Goal: Find specific page/section: Find specific page/section

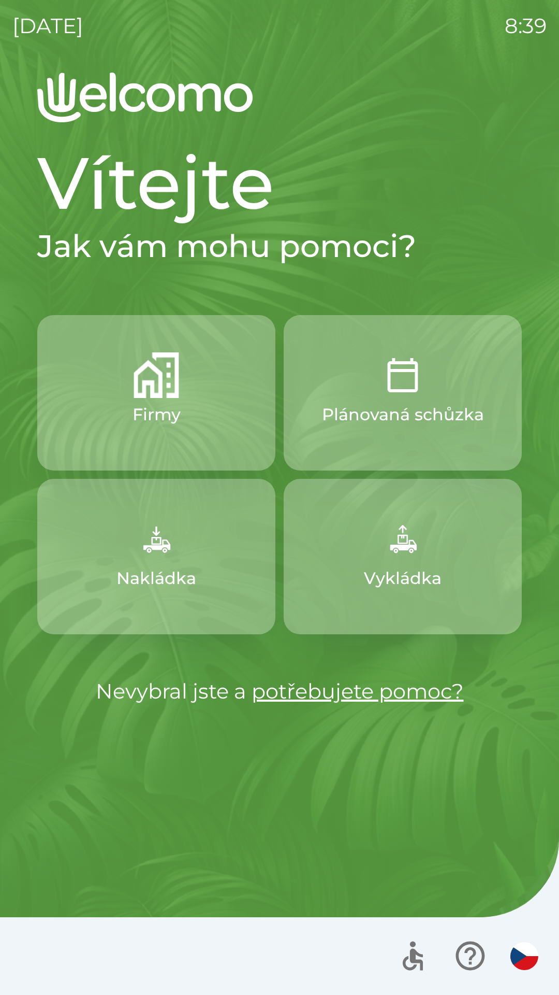
click at [223, 412] on button "Firmy" at bounding box center [156, 392] width 238 height 155
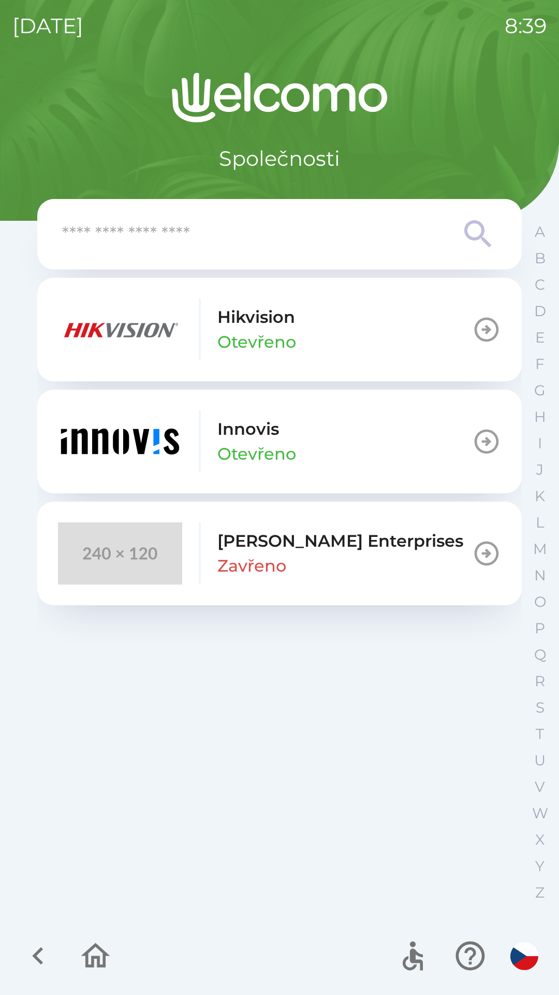
click at [386, 570] on div "Stepan Vrany Enterprises Zavřeno" at bounding box center [341, 553] width 246 height 50
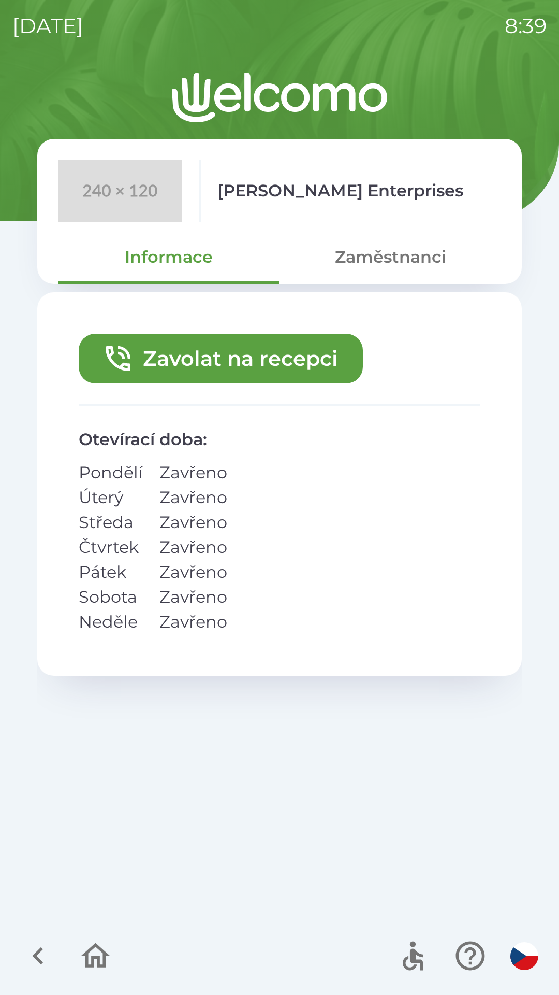
click at [295, 358] on button "Zavolat na recepci" at bounding box center [221, 359] width 284 height 50
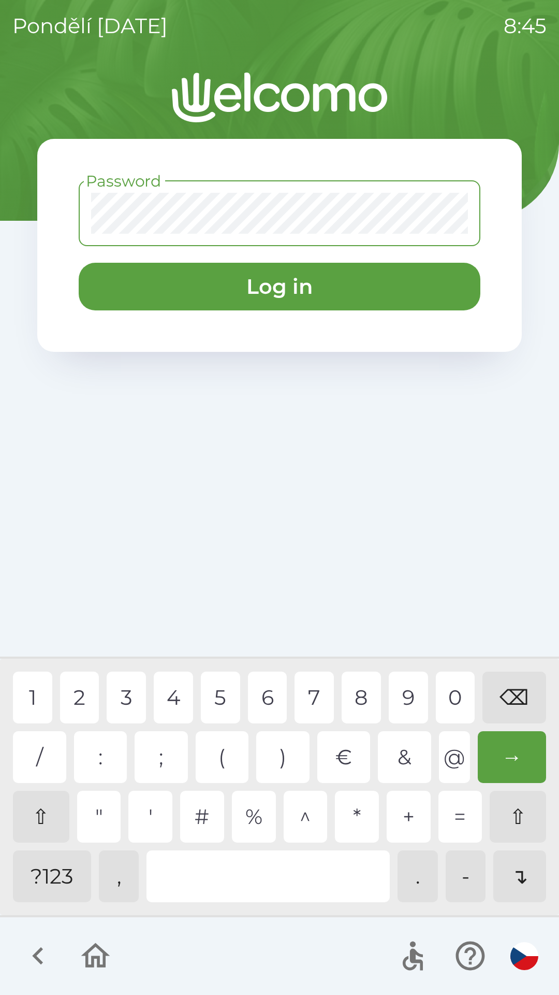
click at [33, 858] on div "?123" at bounding box center [52, 876] width 78 height 52
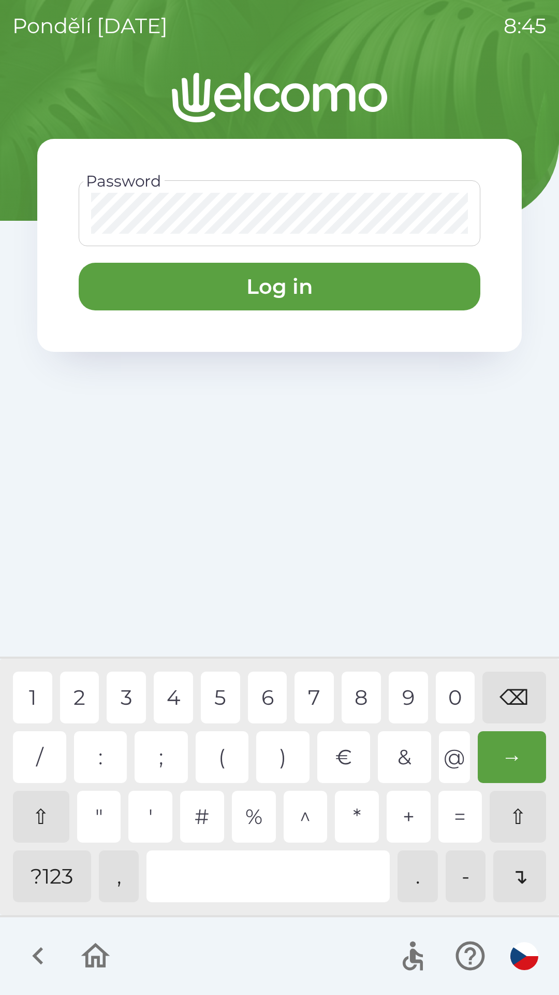
click at [37, 684] on div "1" at bounding box center [32, 697] width 39 height 52
click at [278, 698] on div "6" at bounding box center [267, 697] width 39 height 52
click at [325, 700] on div "7" at bounding box center [314, 697] width 39 height 52
click at [360, 694] on div "8" at bounding box center [361, 697] width 39 height 52
click at [422, 695] on div "9" at bounding box center [408, 697] width 39 height 52
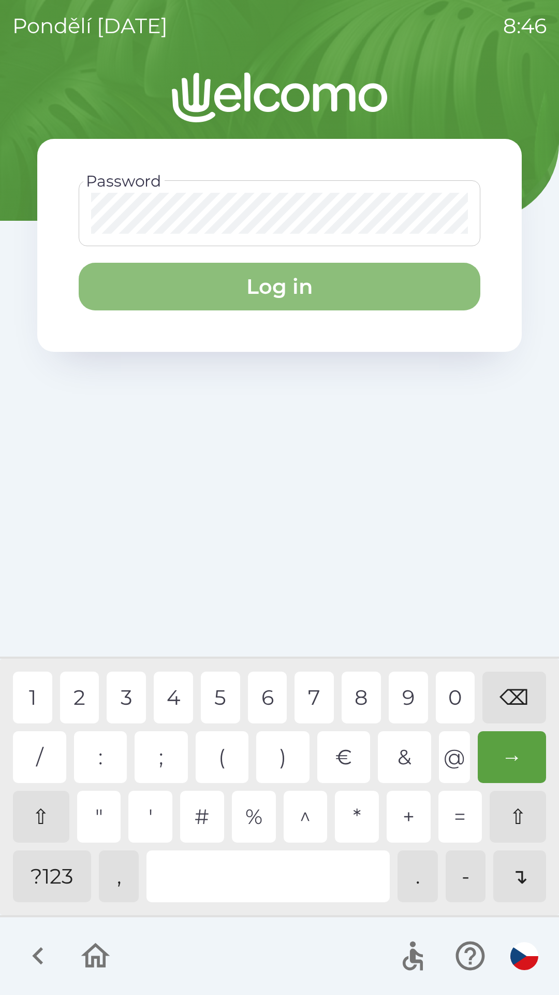
click at [305, 286] on button "Log in" at bounding box center [280, 287] width 402 height 48
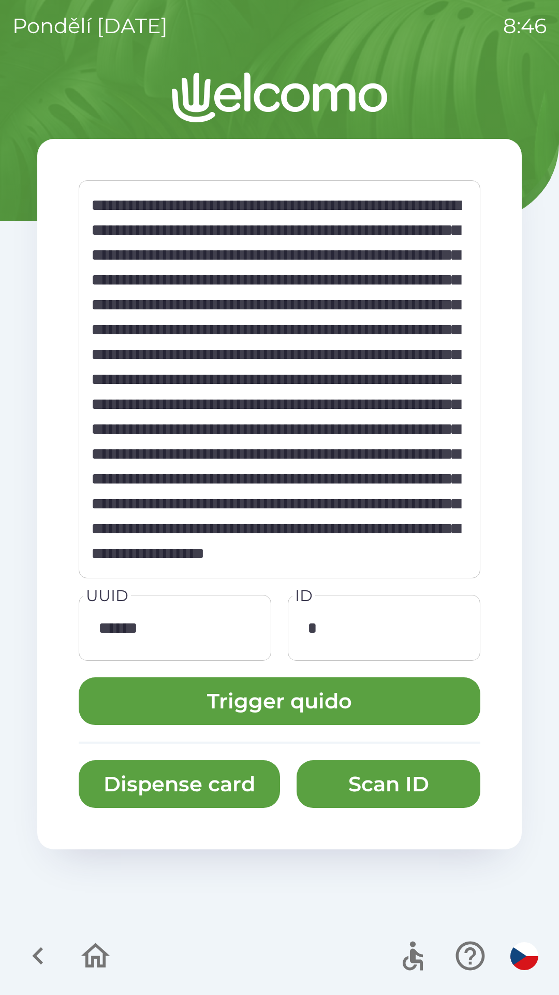
click at [364, 780] on button "Scan ID" at bounding box center [389, 784] width 184 height 48
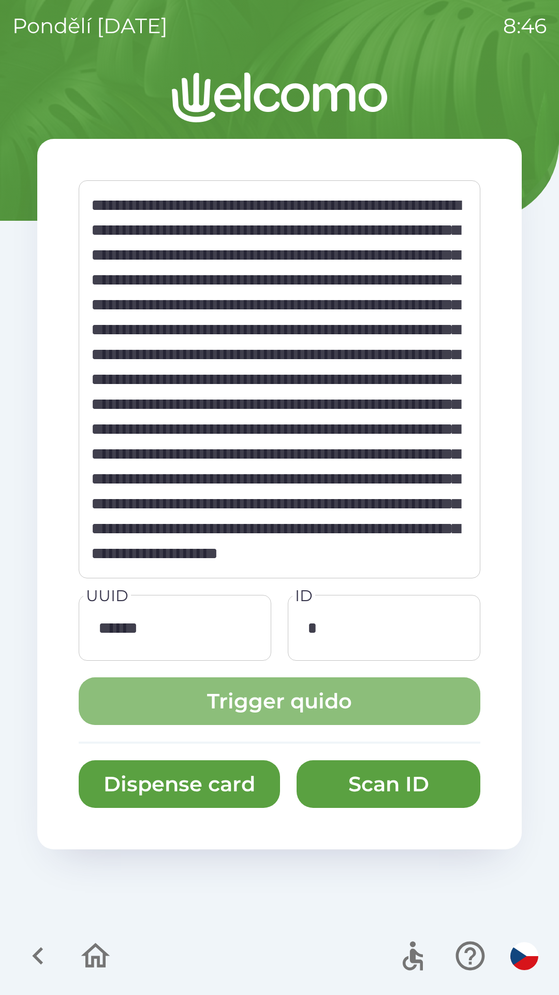
click at [325, 706] on button "Trigger quido" at bounding box center [280, 701] width 402 height 48
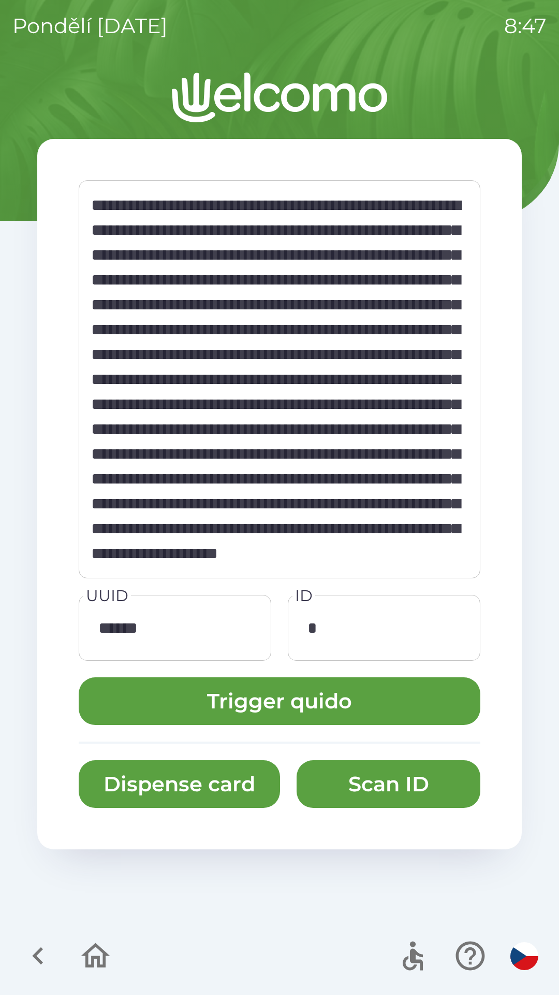
click at [239, 774] on button "Dispense card" at bounding box center [179, 784] width 201 height 48
type textarea "**********"
click at [106, 943] on icon "button" at bounding box center [95, 955] width 35 height 35
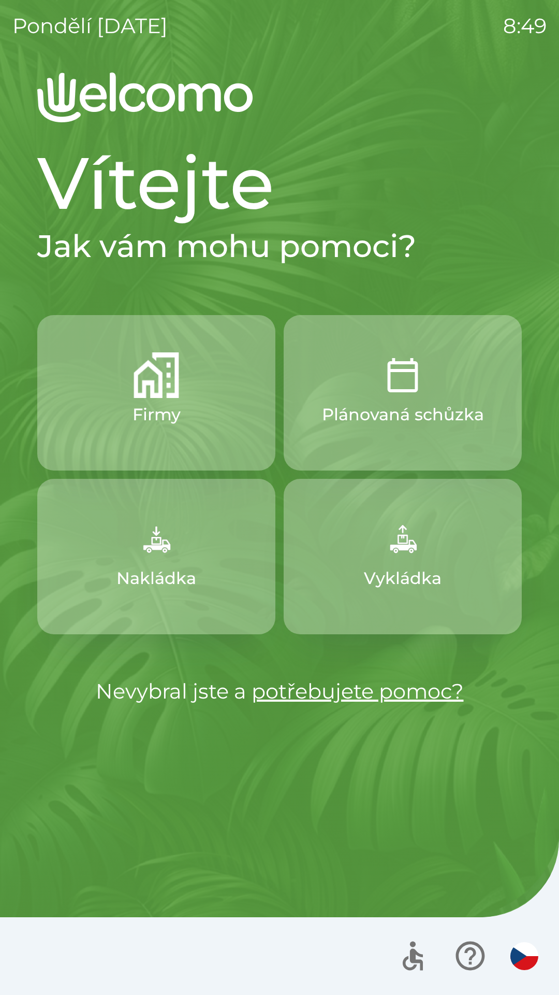
click at [343, 568] on button "Vykládka" at bounding box center [403, 556] width 238 height 155
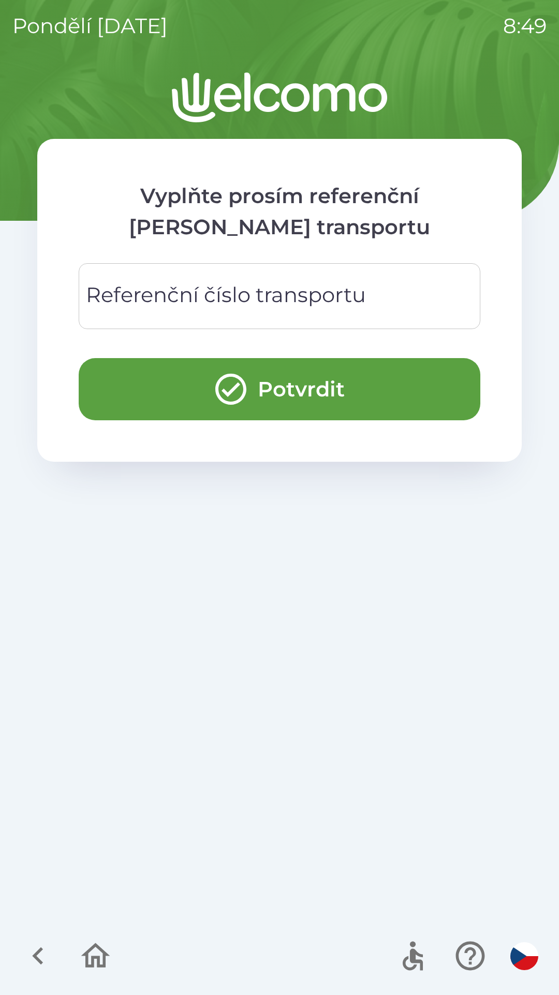
click at [115, 948] on button "button" at bounding box center [95, 955] width 43 height 43
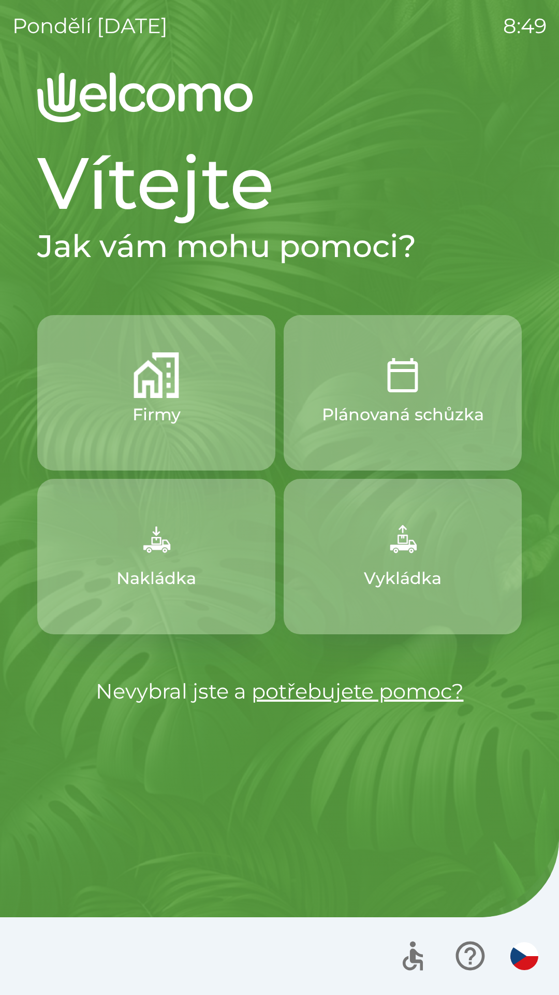
click at [96, 569] on button "Nakládka" at bounding box center [156, 556] width 238 height 155
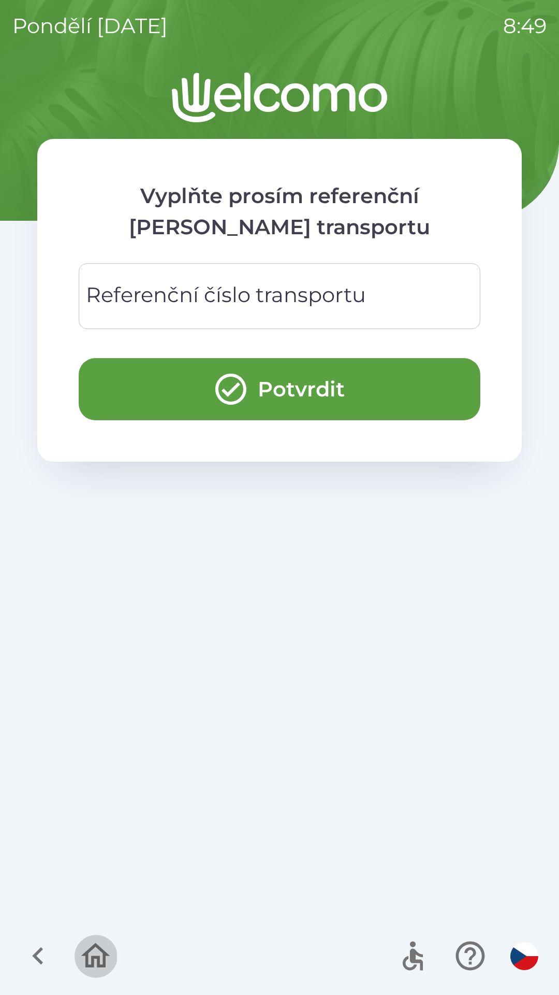
click at [94, 952] on icon "button" at bounding box center [95, 955] width 35 height 35
